Goal: Navigation & Orientation: Go to known website

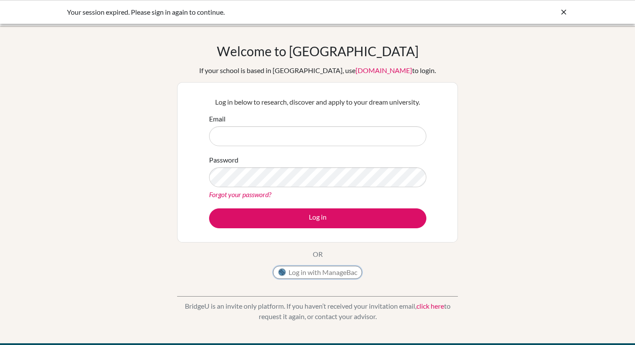
click at [309, 272] on button "Log in with ManageBac" at bounding box center [317, 272] width 89 height 13
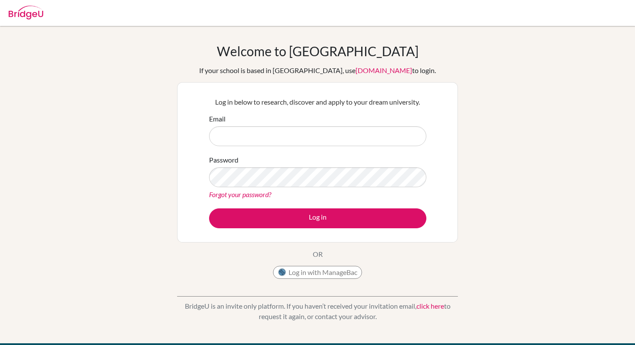
click at [288, 140] on input "Email" at bounding box center [317, 136] width 217 height 20
type input "2021029@apis.ac.th"
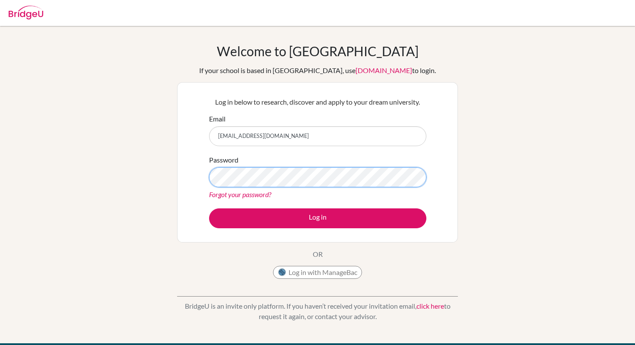
click at [209, 208] on button "Log in" at bounding box center [317, 218] width 217 height 20
